Goal: Transaction & Acquisition: Purchase product/service

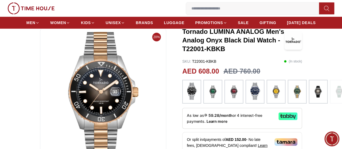
scroll to position [27, 0]
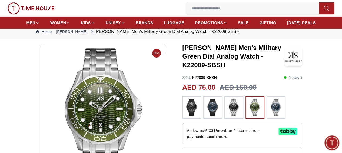
scroll to position [27, 0]
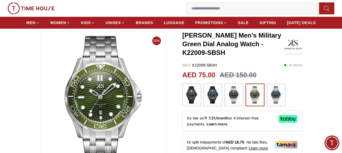
click at [275, 103] on img at bounding box center [276, 94] width 14 height 17
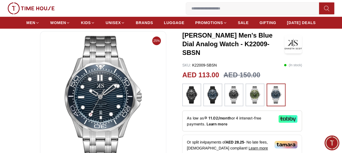
click at [257, 96] on img at bounding box center [255, 94] width 14 height 17
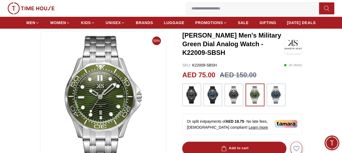
click at [236, 101] on img at bounding box center [234, 94] width 14 height 17
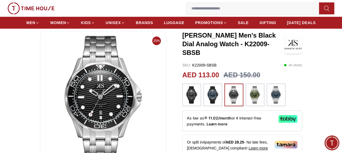
click at [212, 103] on img at bounding box center [213, 94] width 14 height 17
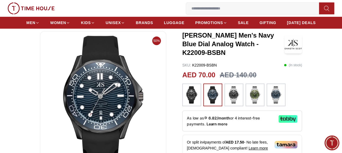
click at [192, 103] on img at bounding box center [192, 94] width 14 height 17
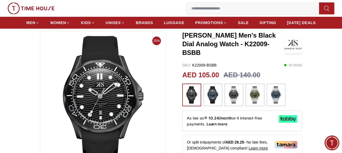
click at [212, 99] on img at bounding box center [213, 94] width 14 height 17
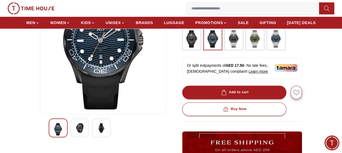
scroll to position [54, 0]
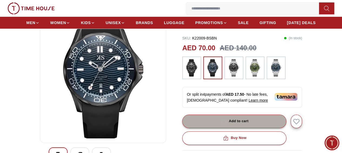
click at [239, 124] on div "Add to cart" at bounding box center [234, 121] width 28 height 6
